Goal: Task Accomplishment & Management: Complete application form

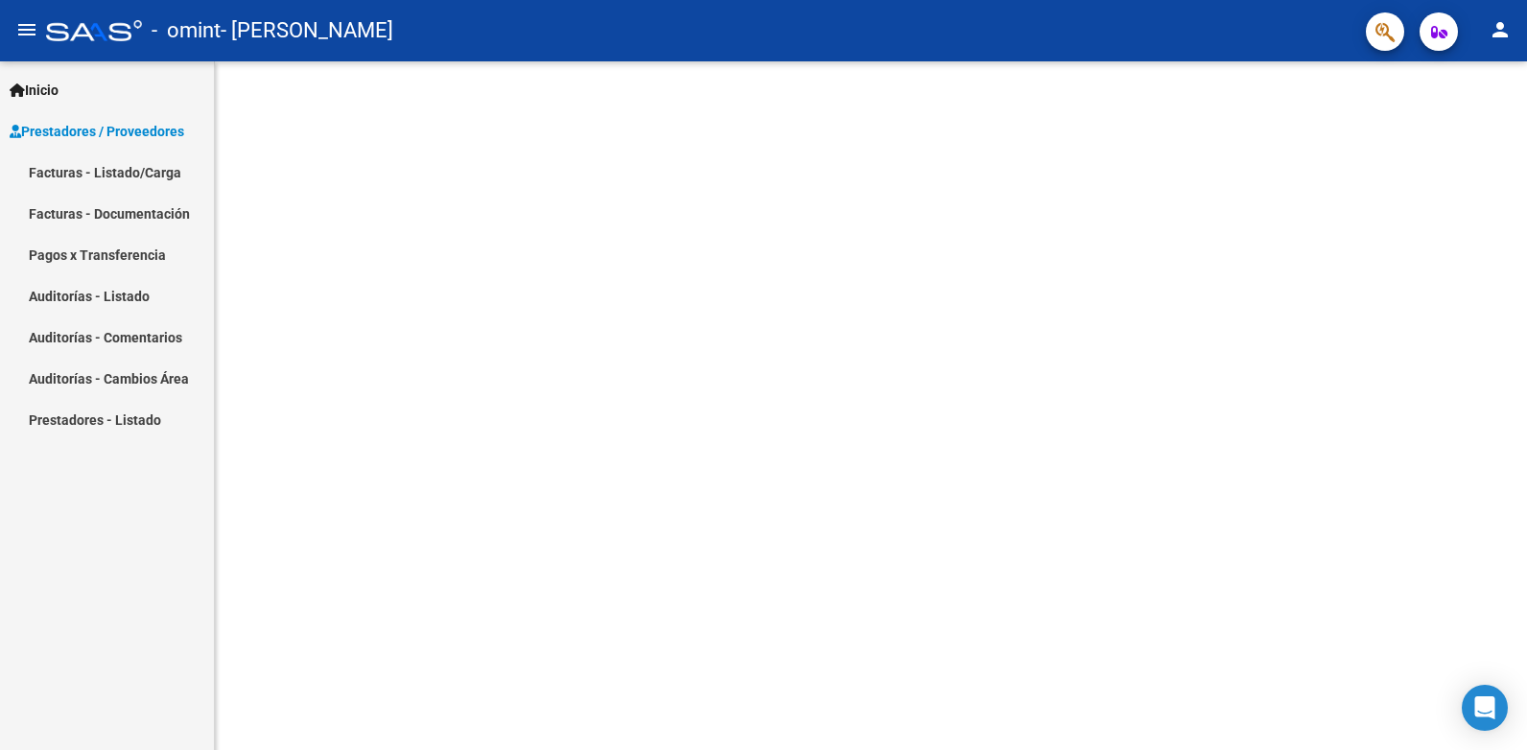
click at [112, 121] on span "Prestadores / Proveedores" at bounding box center [97, 131] width 175 height 21
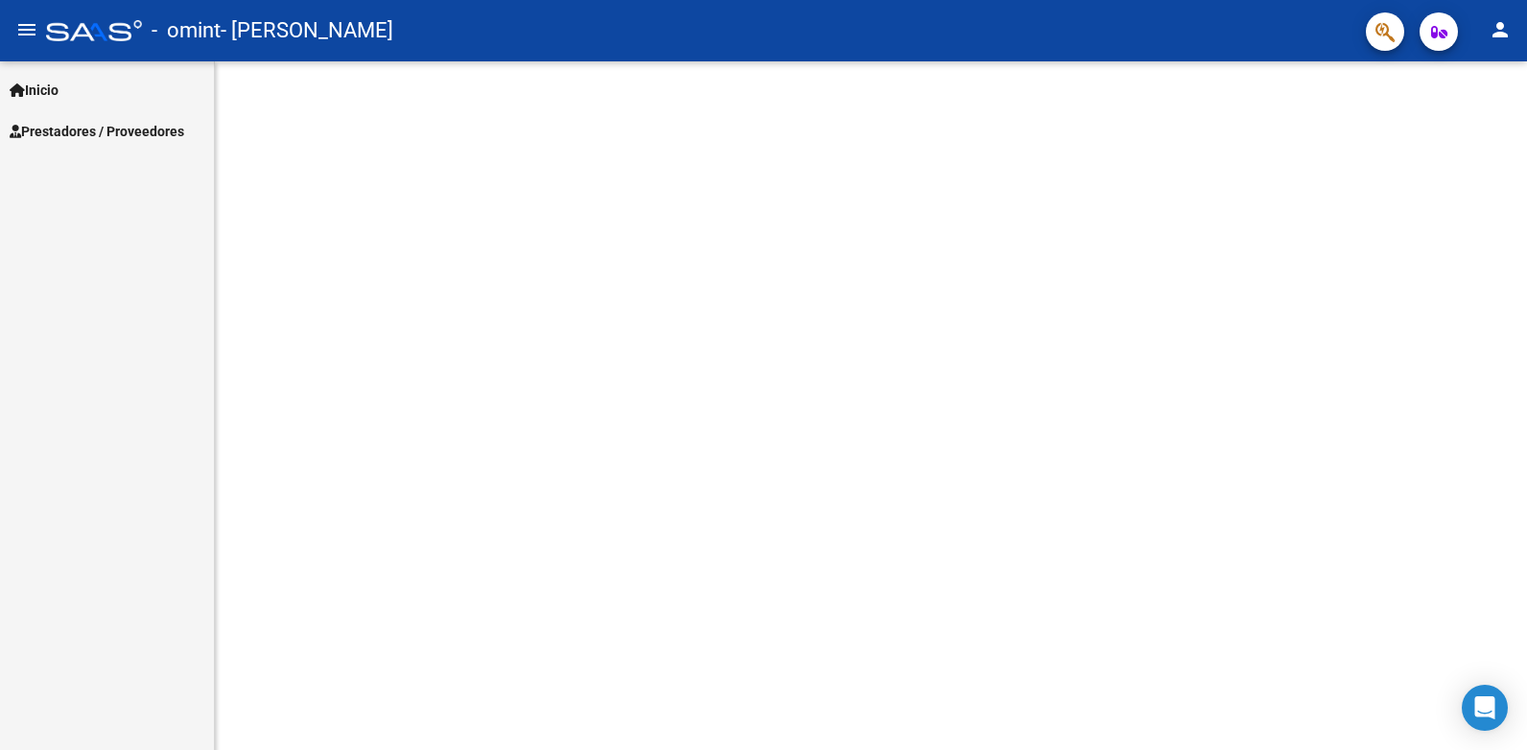
click at [61, 129] on span "Prestadores / Proveedores" at bounding box center [97, 131] width 175 height 21
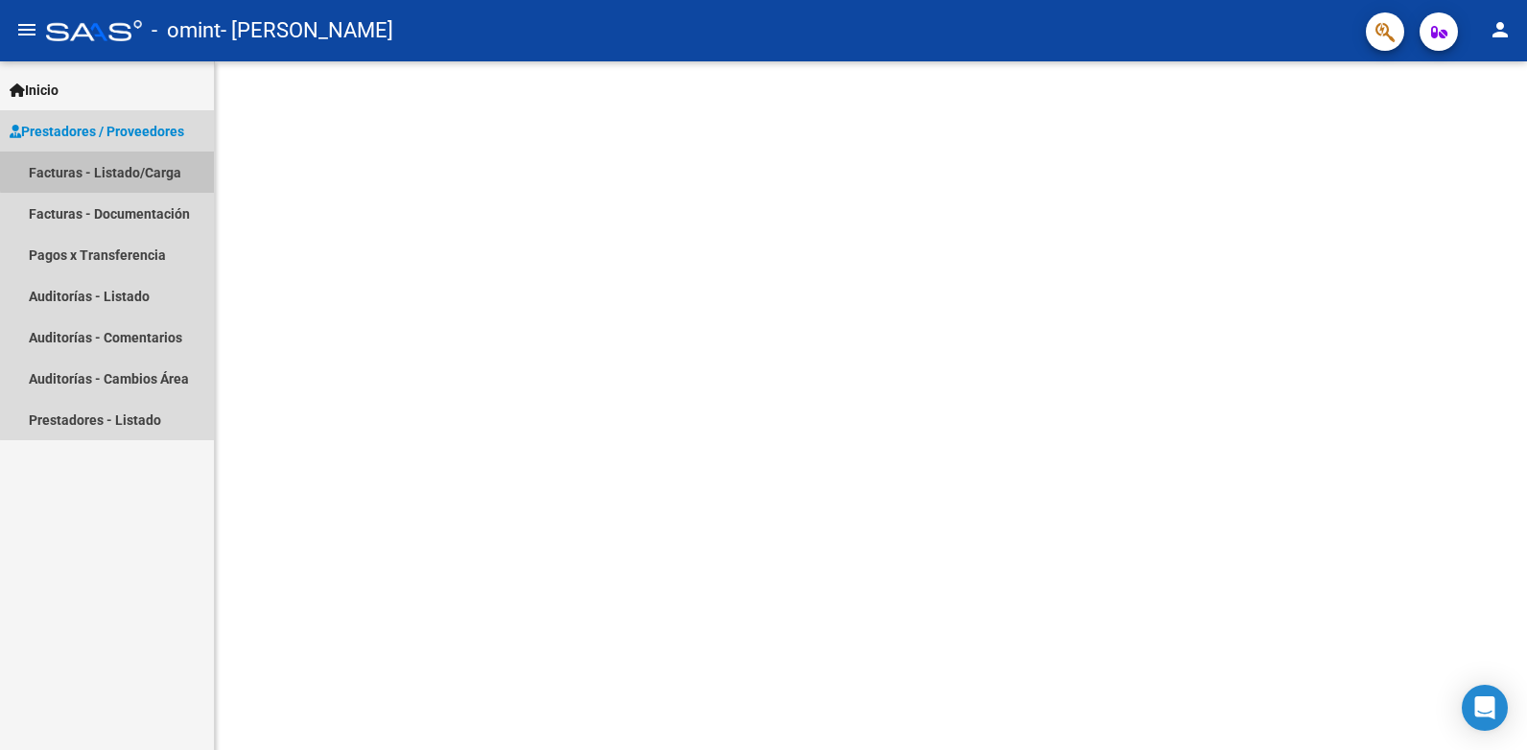
click at [129, 170] on link "Facturas - Listado/Carga" at bounding box center [107, 172] width 214 height 41
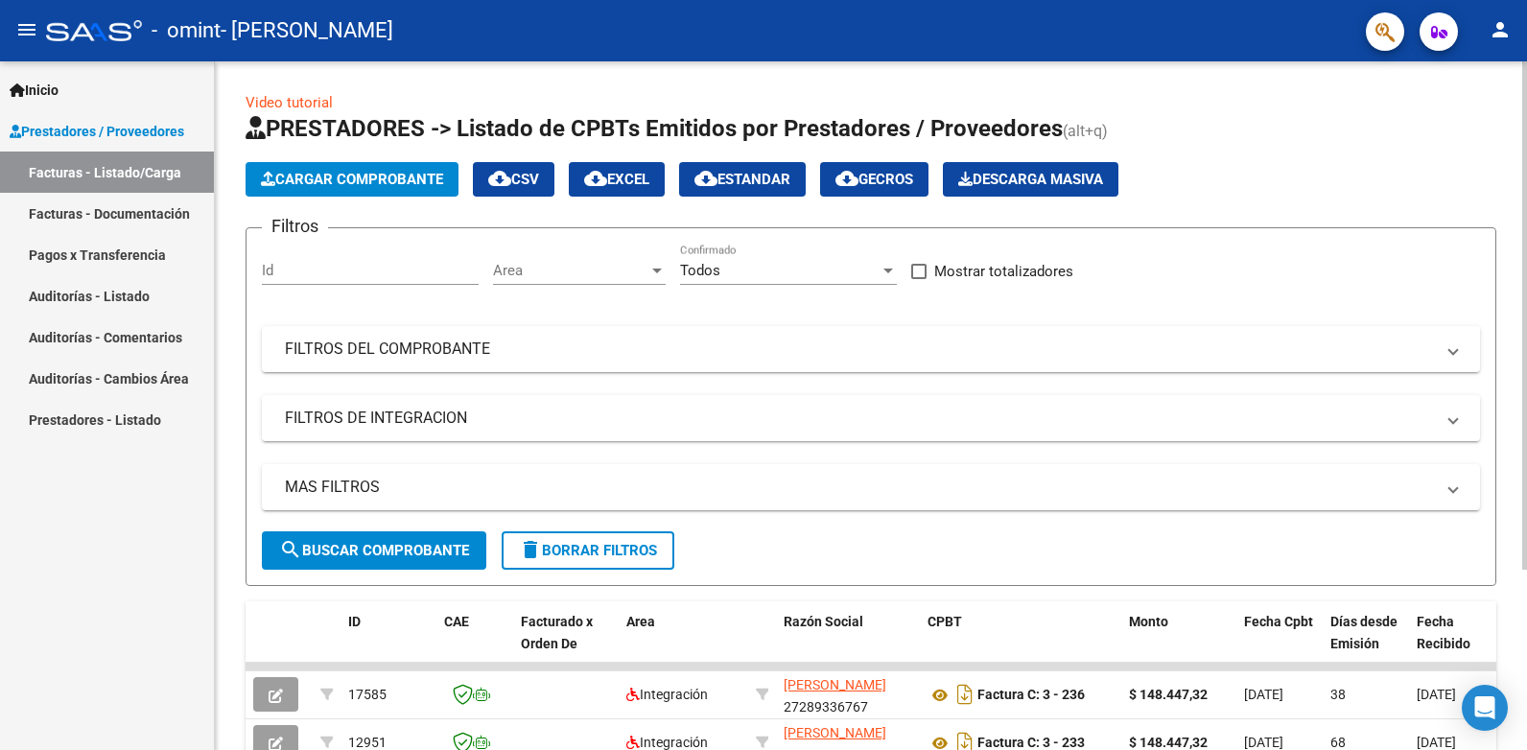
click at [327, 179] on span "Cargar Comprobante" at bounding box center [352, 179] width 182 height 17
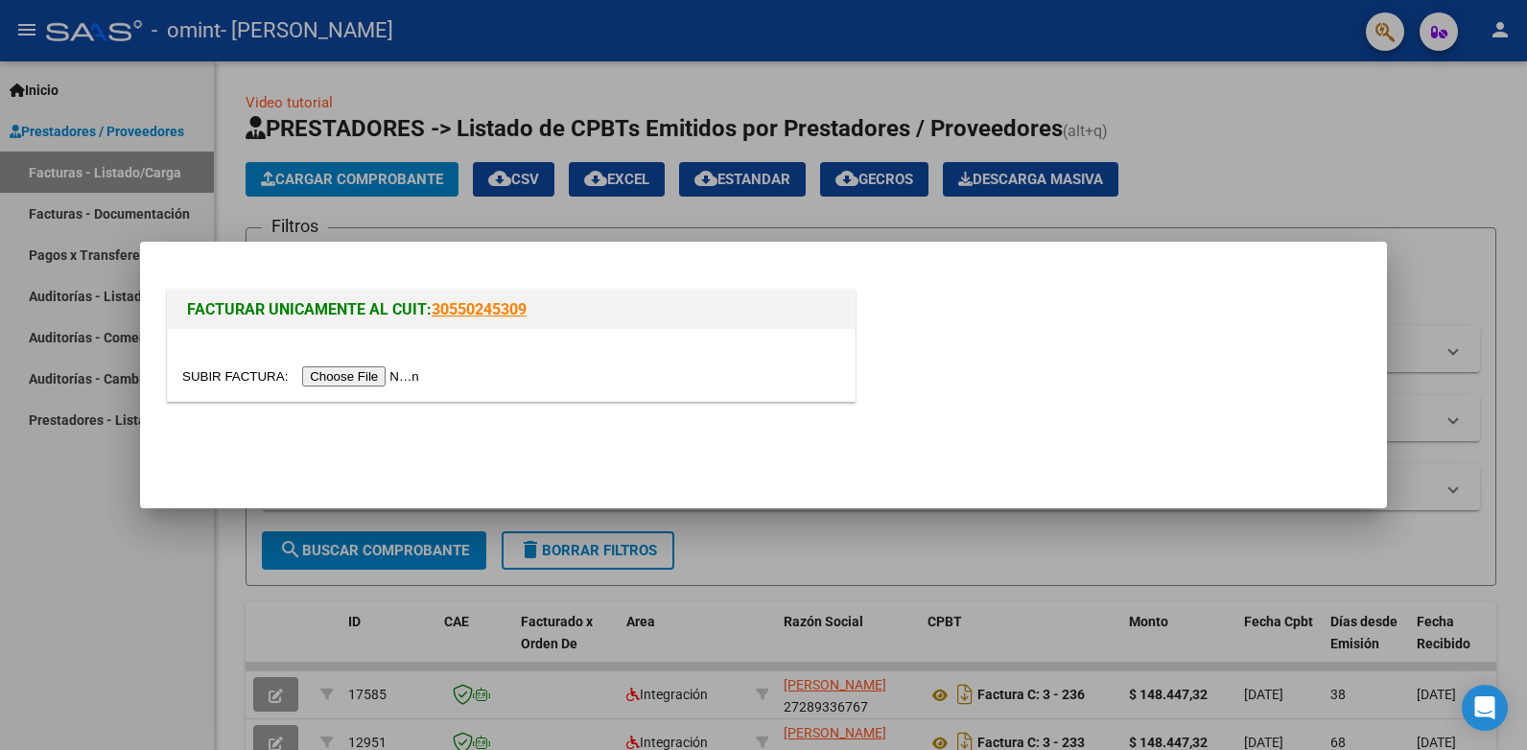
click at [334, 374] on input "file" at bounding box center [303, 376] width 243 height 20
click at [331, 376] on input "file" at bounding box center [303, 376] width 243 height 20
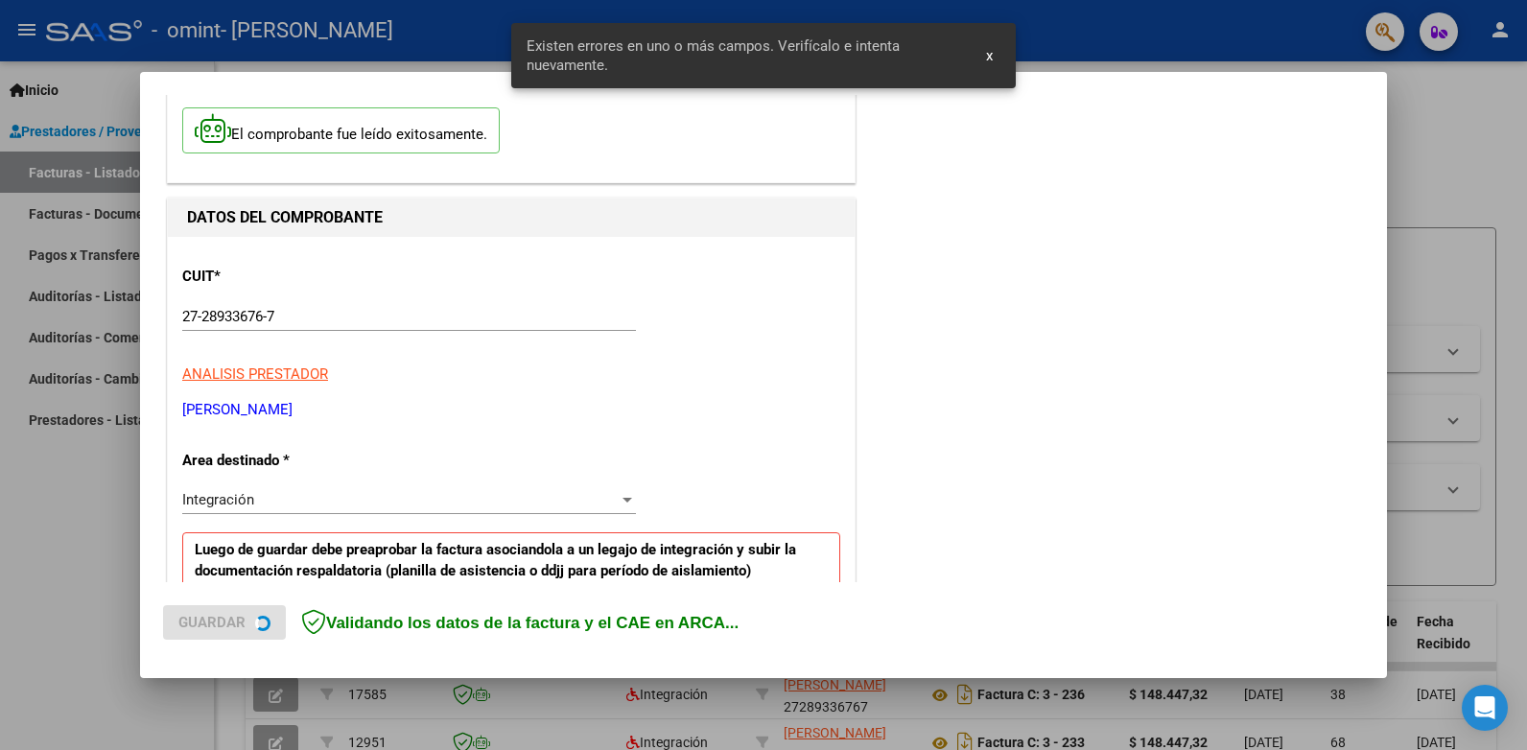
scroll to position [389, 0]
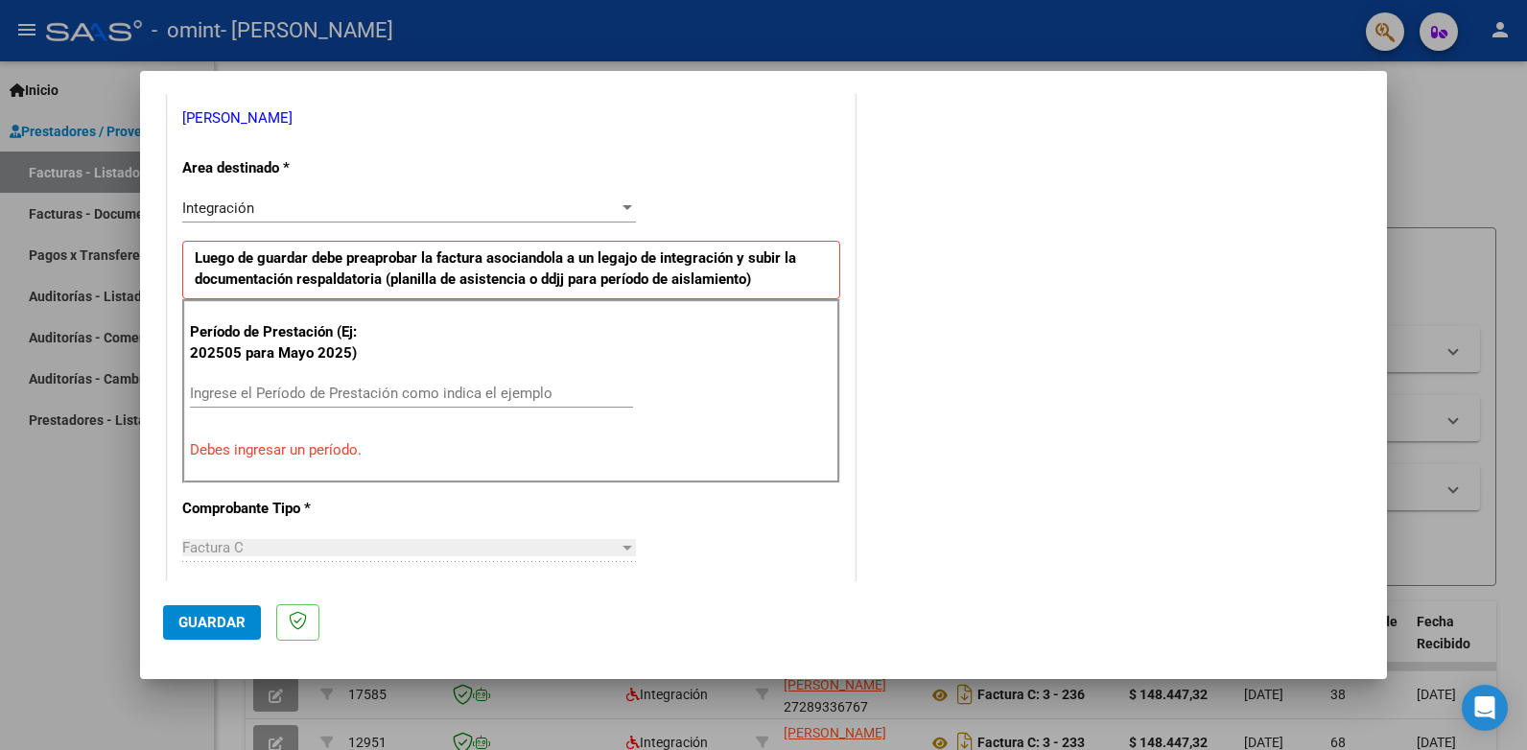
click at [325, 388] on input "Ingrese el Período de Prestación como indica el ejemplo" at bounding box center [411, 393] width 443 height 17
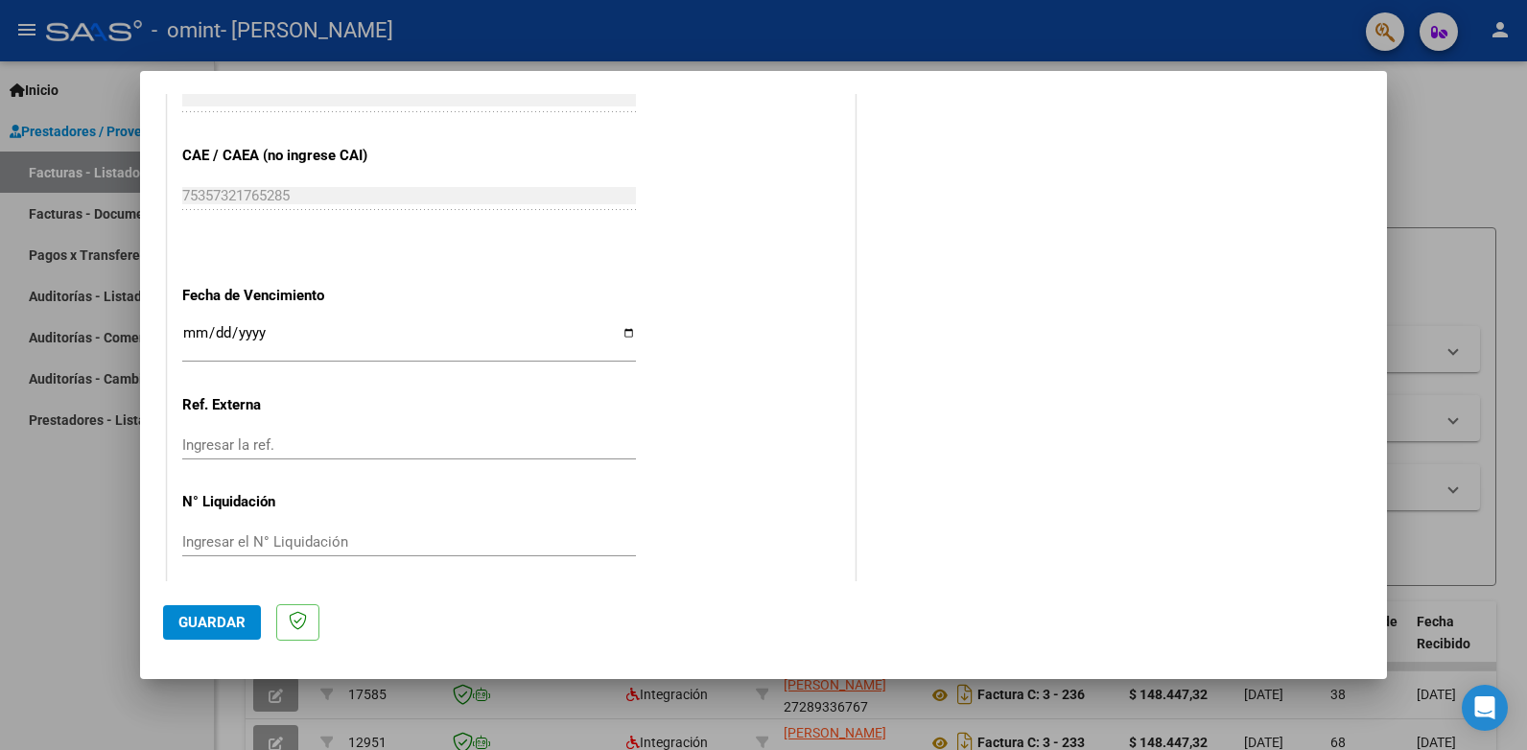
scroll to position [1201, 0]
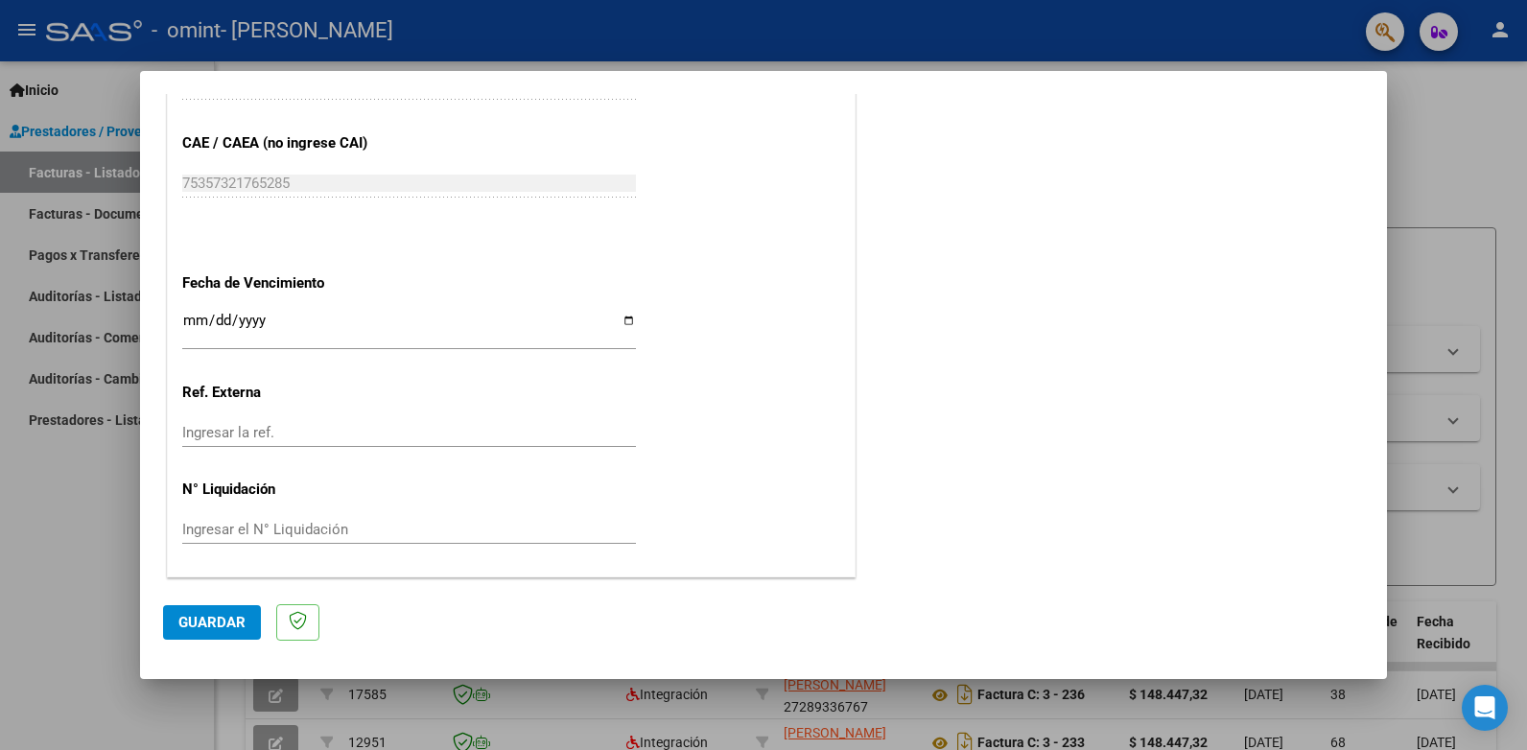
type input "202508"
click at [278, 318] on input "Ingresar la fecha" at bounding box center [409, 328] width 454 height 31
type input "[DATE]"
click at [227, 624] on span "Guardar" at bounding box center [211, 622] width 67 height 17
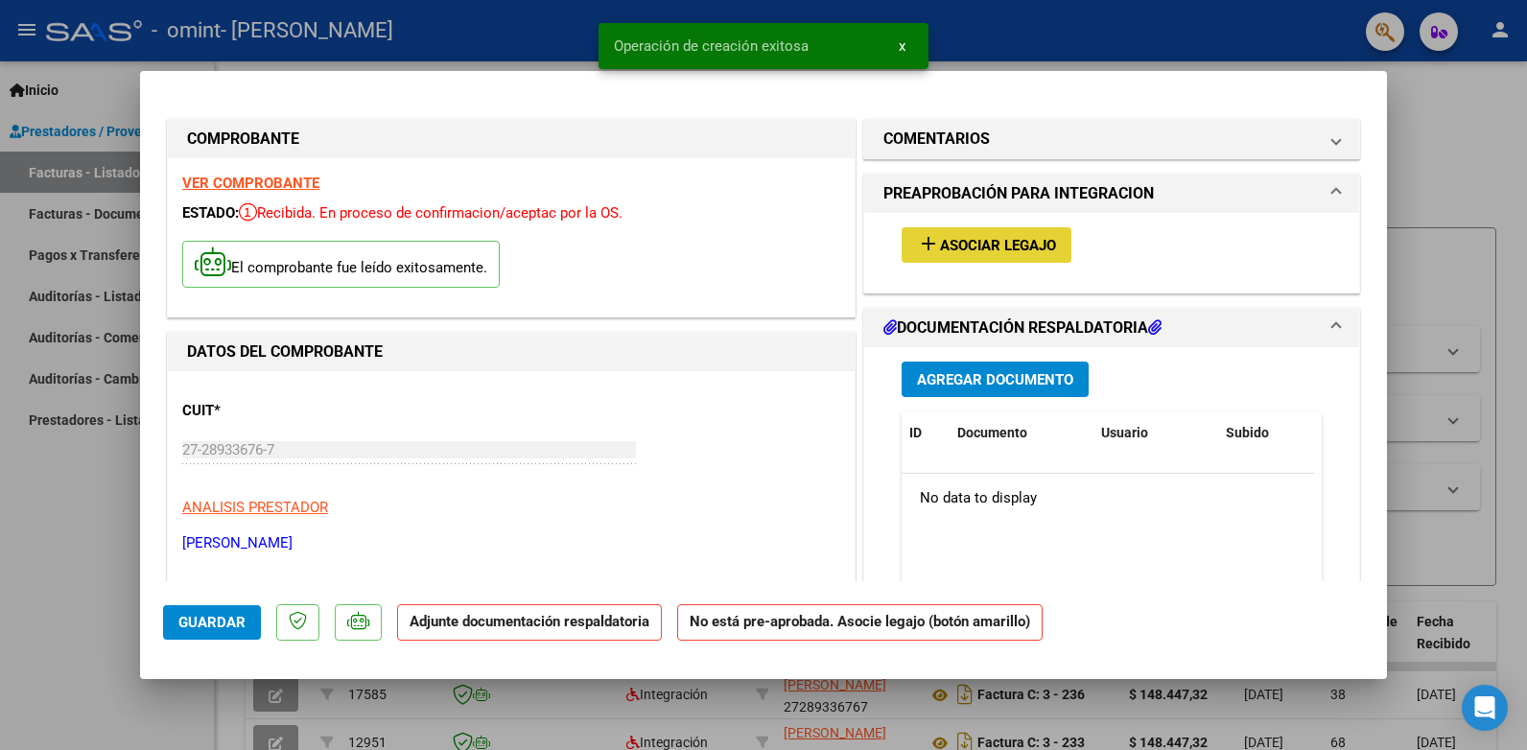
click at [954, 245] on span "Asociar Legajo" at bounding box center [998, 245] width 116 height 17
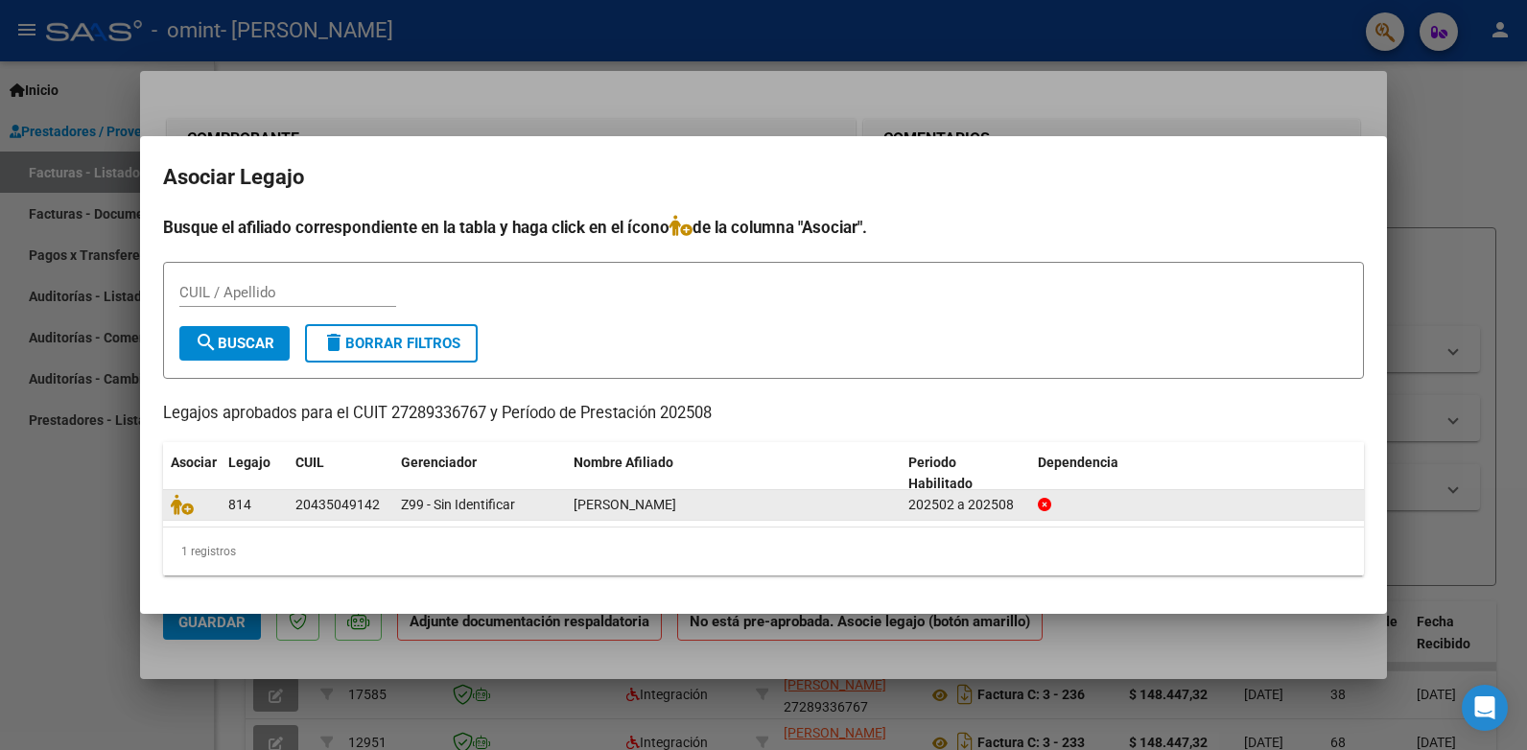
click at [329, 510] on div "20435049142" at bounding box center [337, 505] width 84 height 22
click at [185, 510] on icon at bounding box center [182, 504] width 23 height 21
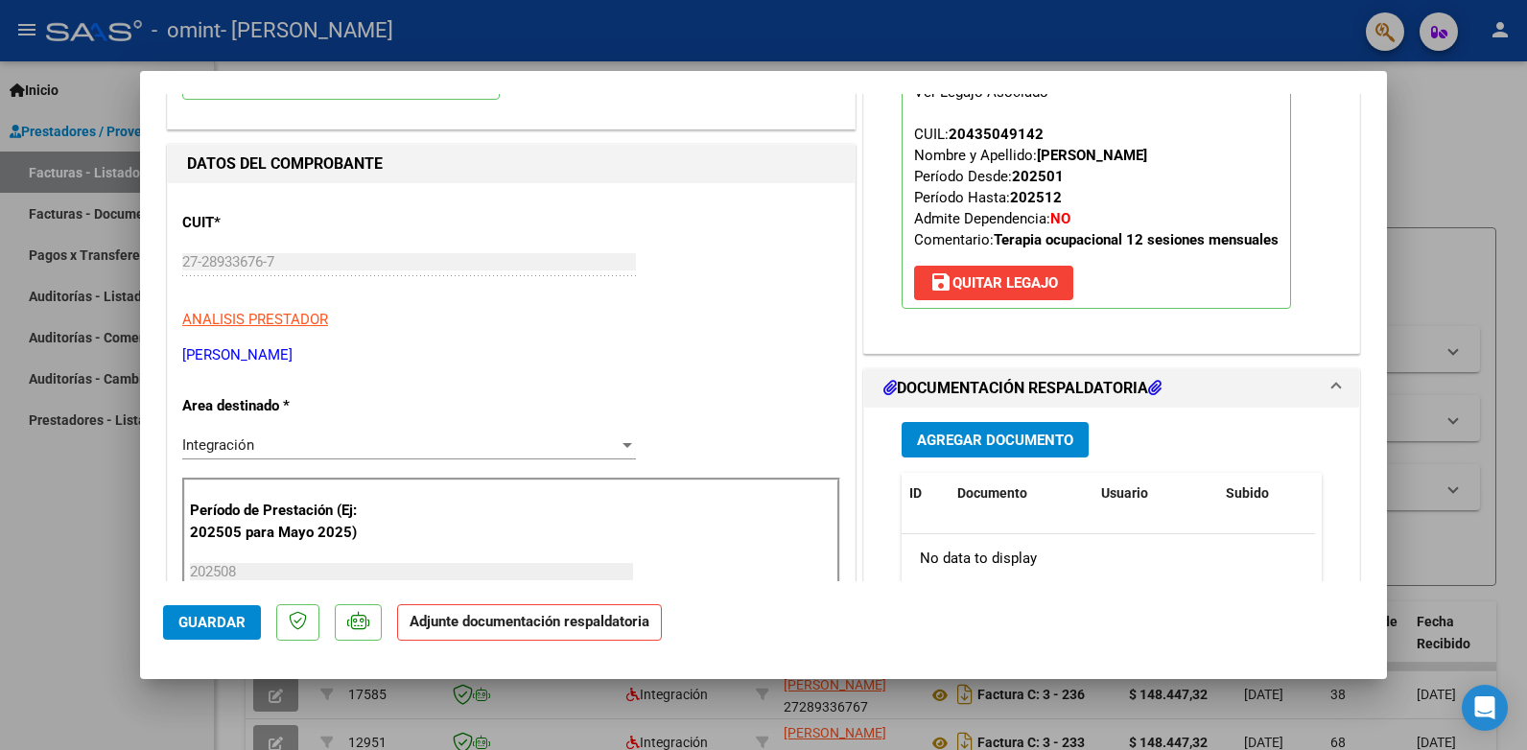
scroll to position [192, 0]
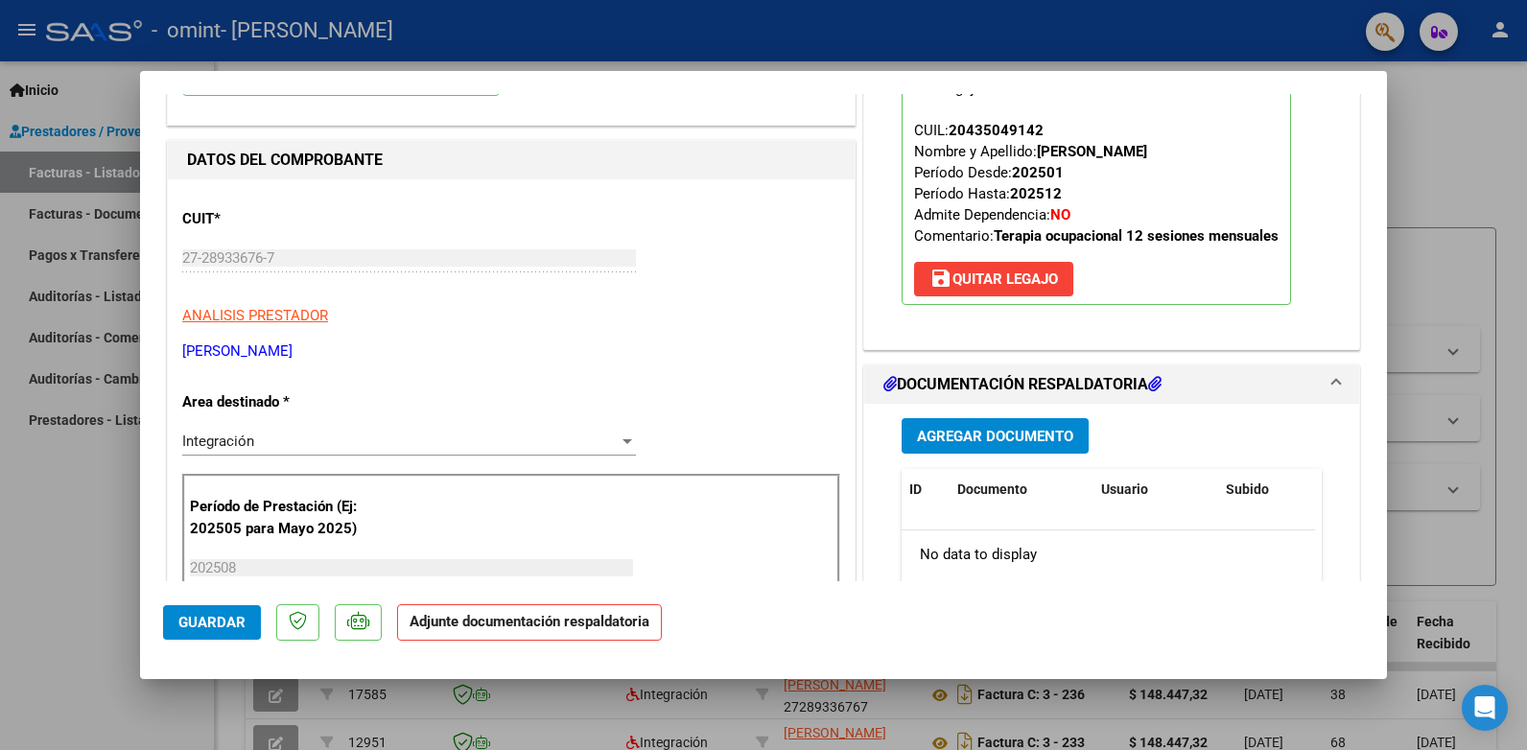
click at [973, 435] on span "Agregar Documento" at bounding box center [995, 436] width 156 height 17
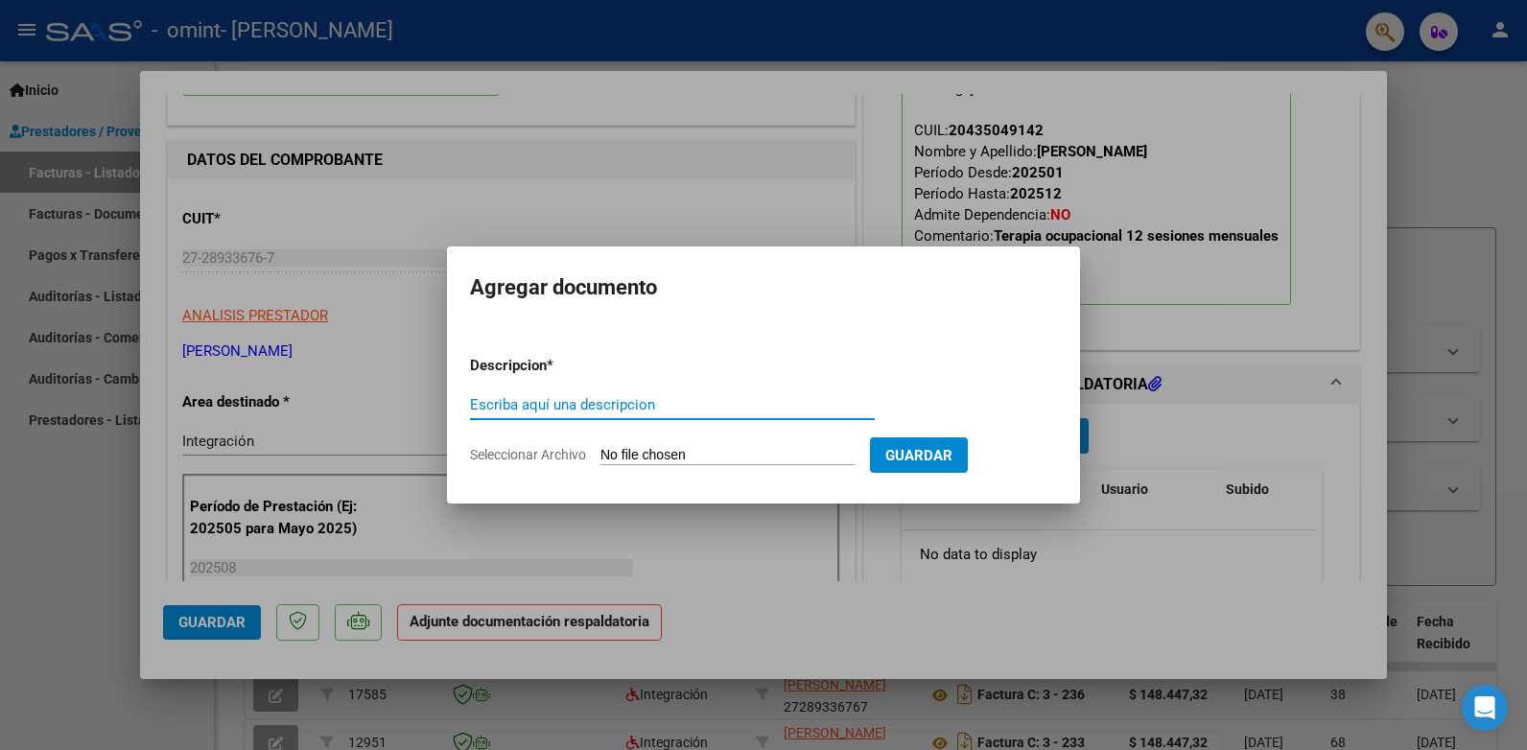
click at [579, 402] on input "Escriba aquí una descripcion" at bounding box center [672, 404] width 405 height 17
type input "Asistencia a tratamiento individual"
click at [668, 455] on input "Seleccionar Archivo" at bounding box center [727, 456] width 254 height 18
type input "C:\fakepath\ATI 202508.pdf"
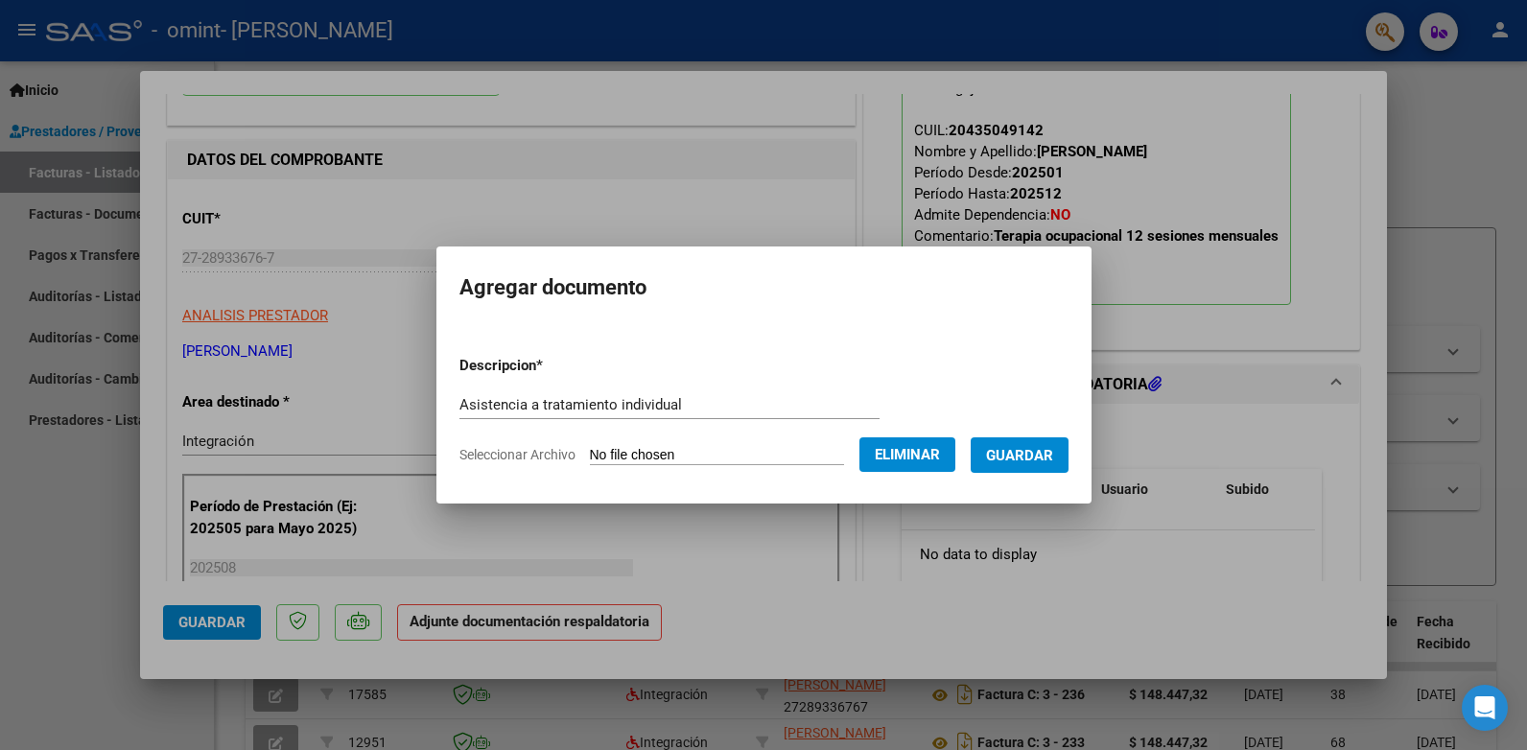
click at [998, 453] on span "Guardar" at bounding box center [1019, 455] width 67 height 17
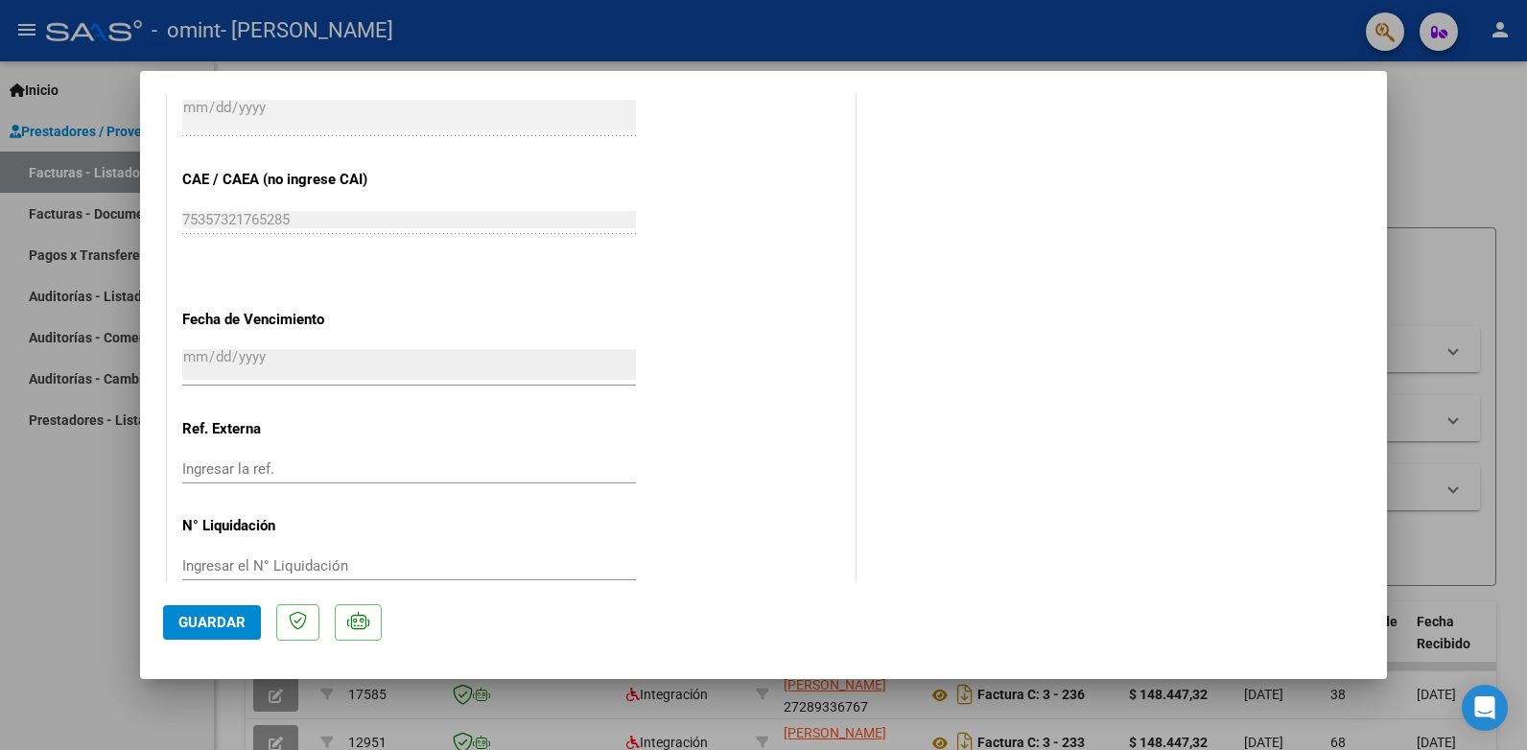
scroll to position [1230, 0]
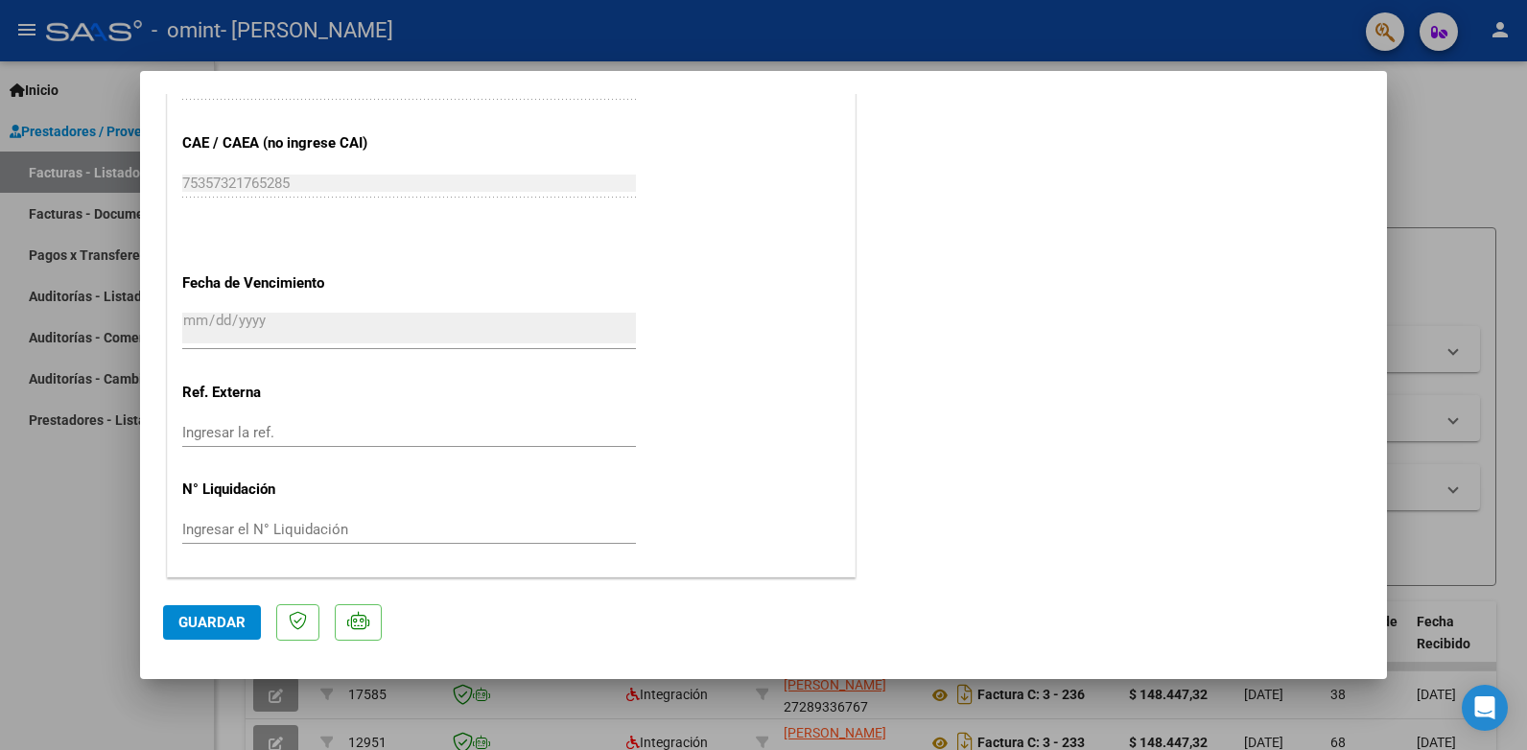
click at [202, 621] on span "Guardar" at bounding box center [211, 622] width 67 height 17
click at [196, 621] on span "Guardar" at bounding box center [211, 622] width 67 height 17
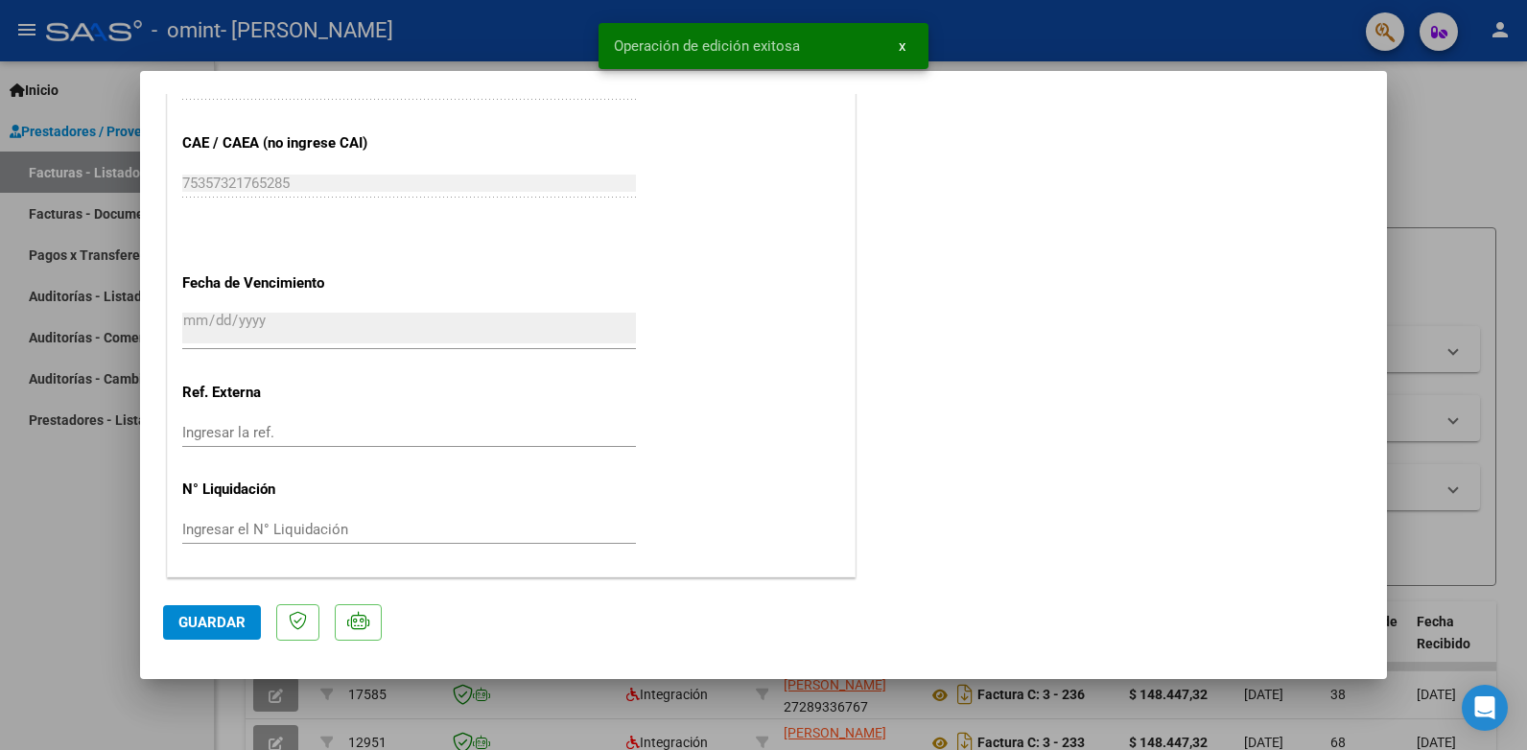
click at [1443, 186] on div at bounding box center [763, 375] width 1527 height 750
type input "$ 0,00"
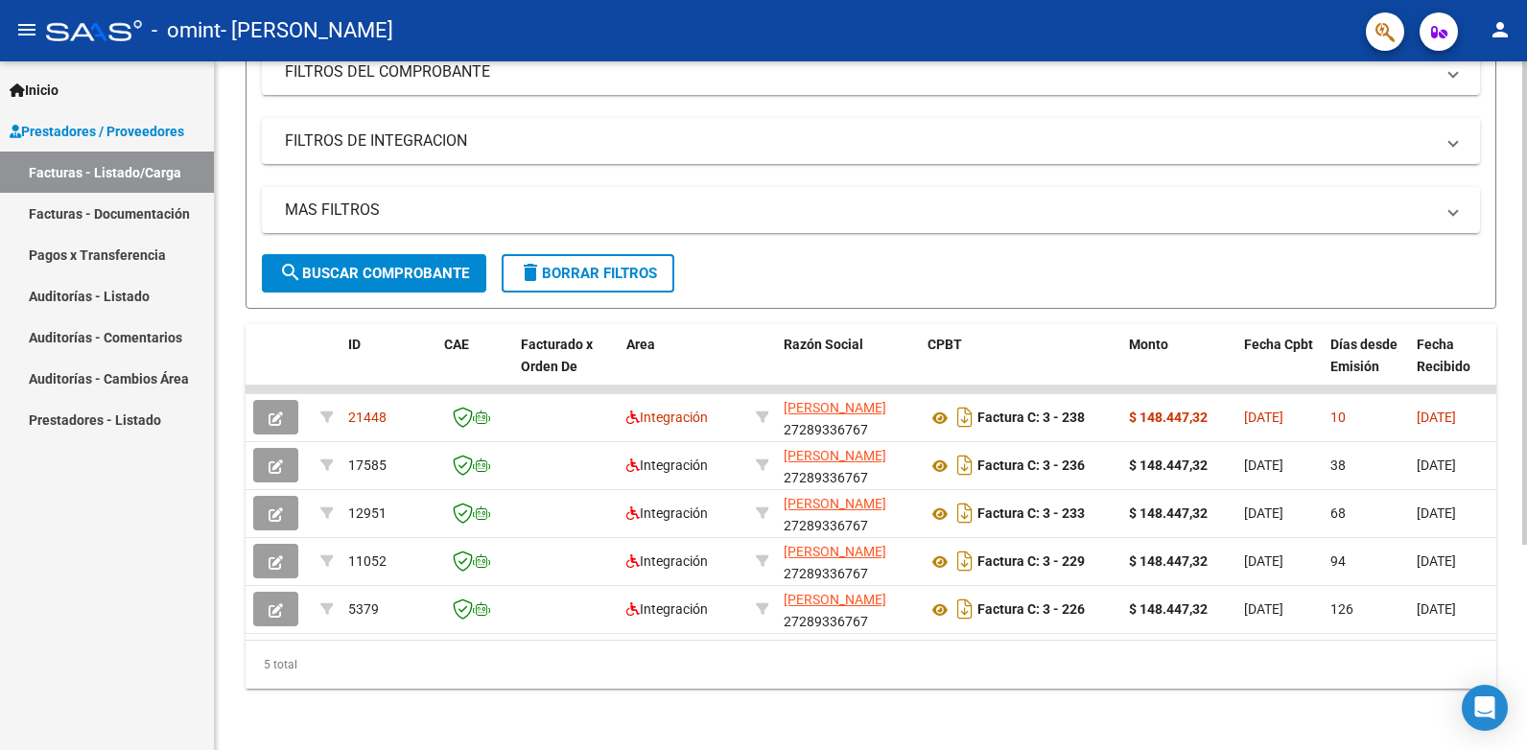
scroll to position [0, 0]
